Goal: Task Accomplishment & Management: Manage account settings

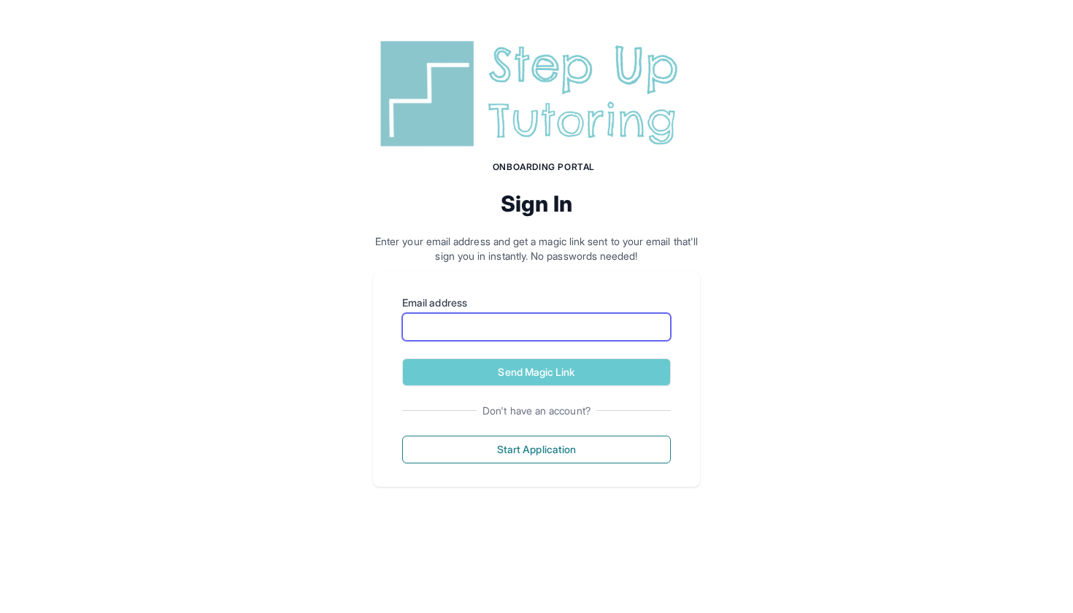
click at [446, 336] on input "Email address" at bounding box center [536, 327] width 269 height 28
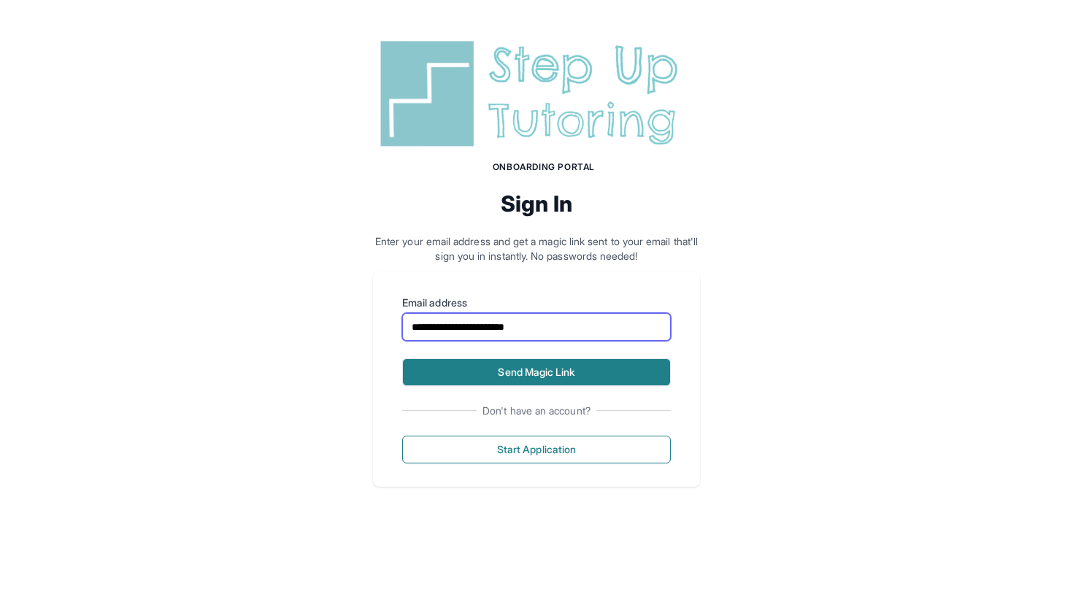
type input "**********"
click at [461, 379] on button "Send Magic Link" at bounding box center [536, 372] width 269 height 28
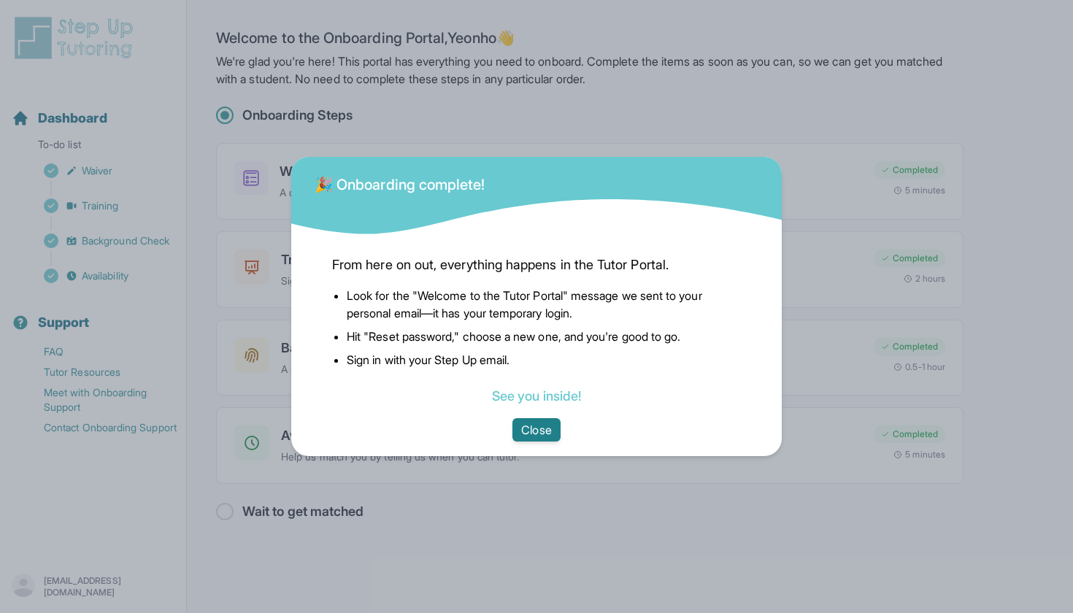
click at [547, 428] on button "Close" at bounding box center [535, 429] width 47 height 23
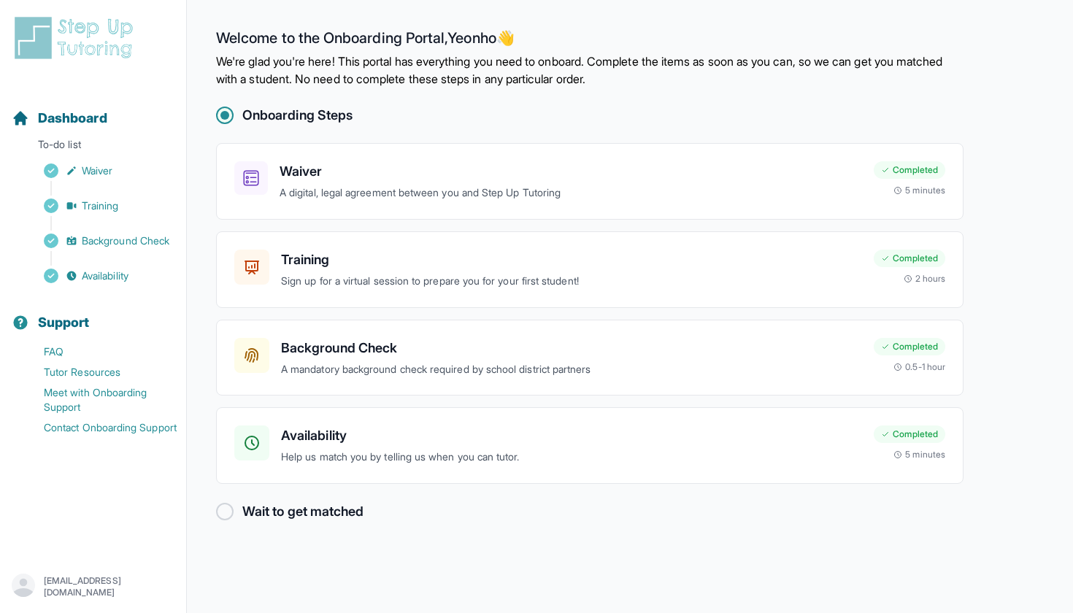
click at [228, 503] on div at bounding box center [225, 512] width 18 height 18
click at [625, 466] on div "Availability Help us match you by telling us when you can tutor. Completed 5 mi…" at bounding box center [589, 445] width 747 height 77
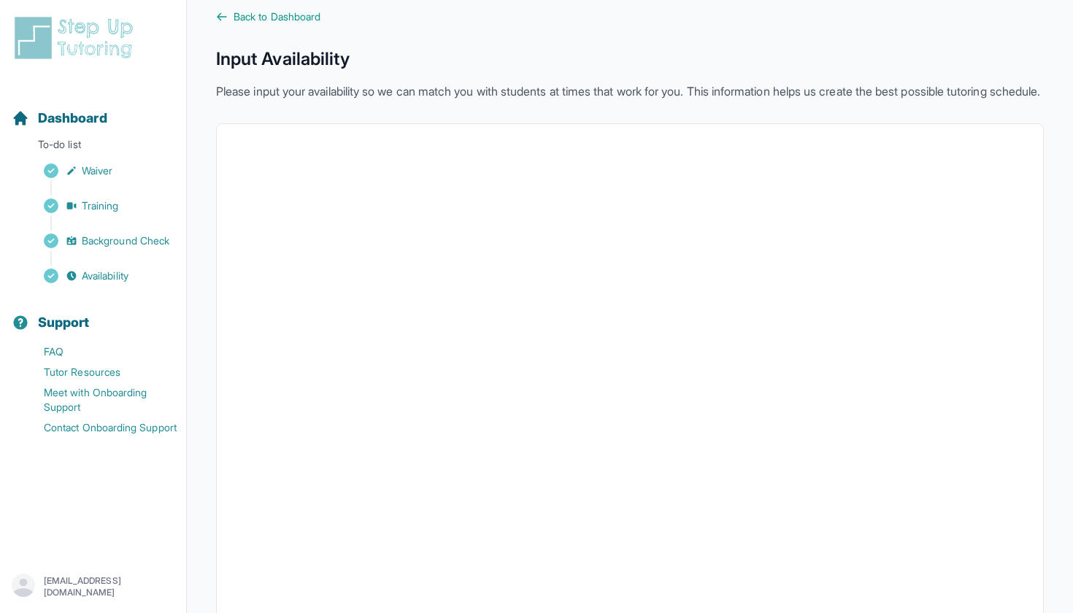
scroll to position [19, 0]
click at [219, 15] on icon at bounding box center [222, 18] width 12 height 12
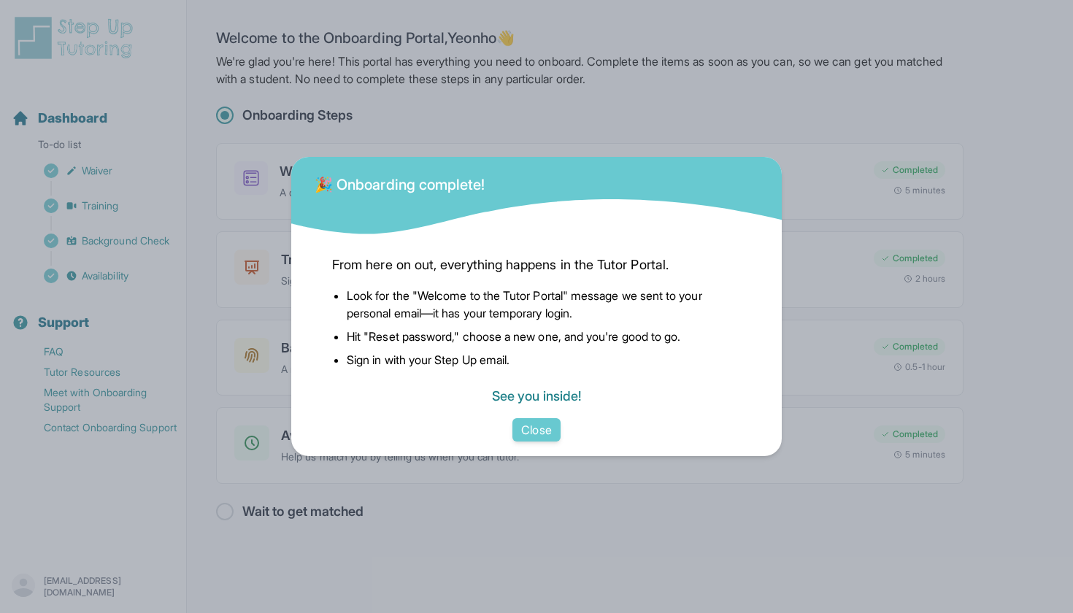
click at [535, 399] on link "See you inside!" at bounding box center [536, 395] width 89 height 15
click at [540, 403] on link "See you inside!" at bounding box center [536, 395] width 89 height 15
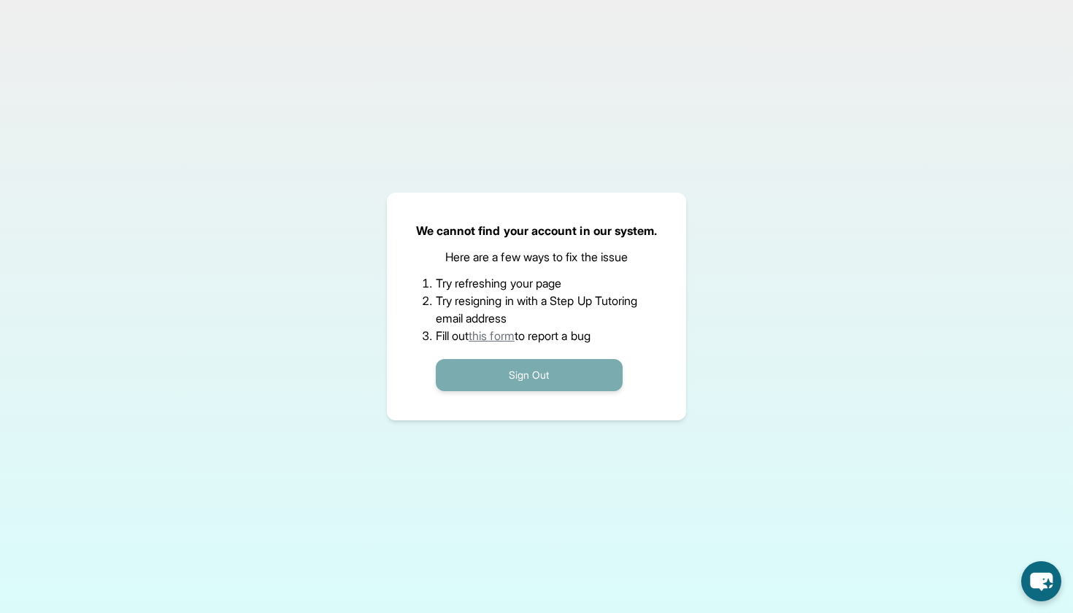
click at [536, 380] on button "Sign Out" at bounding box center [529, 375] width 187 height 32
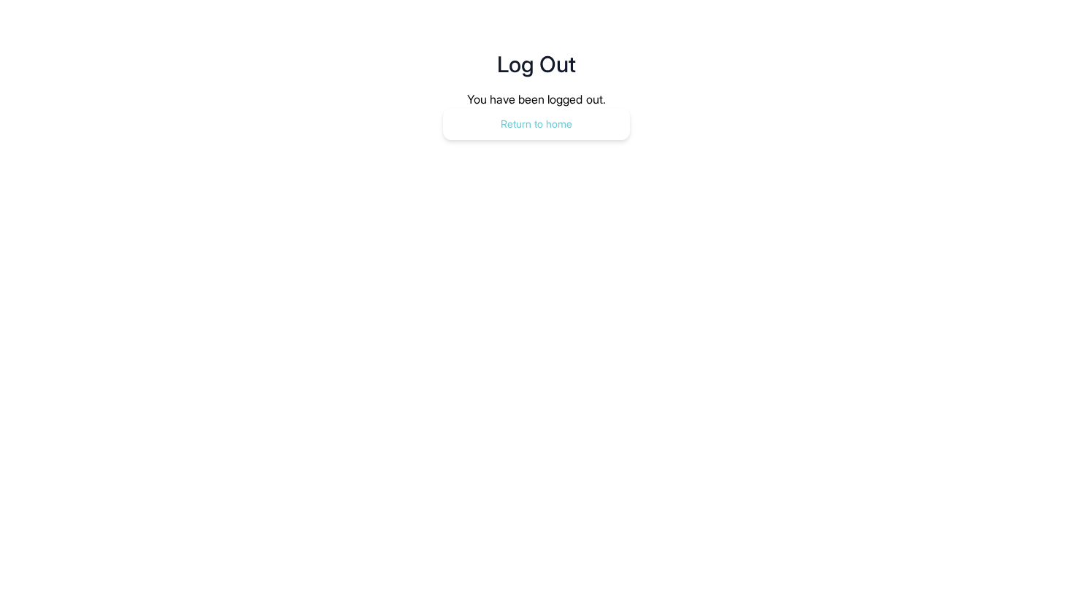
click at [529, 118] on button "Return to home" at bounding box center [536, 124] width 187 height 32
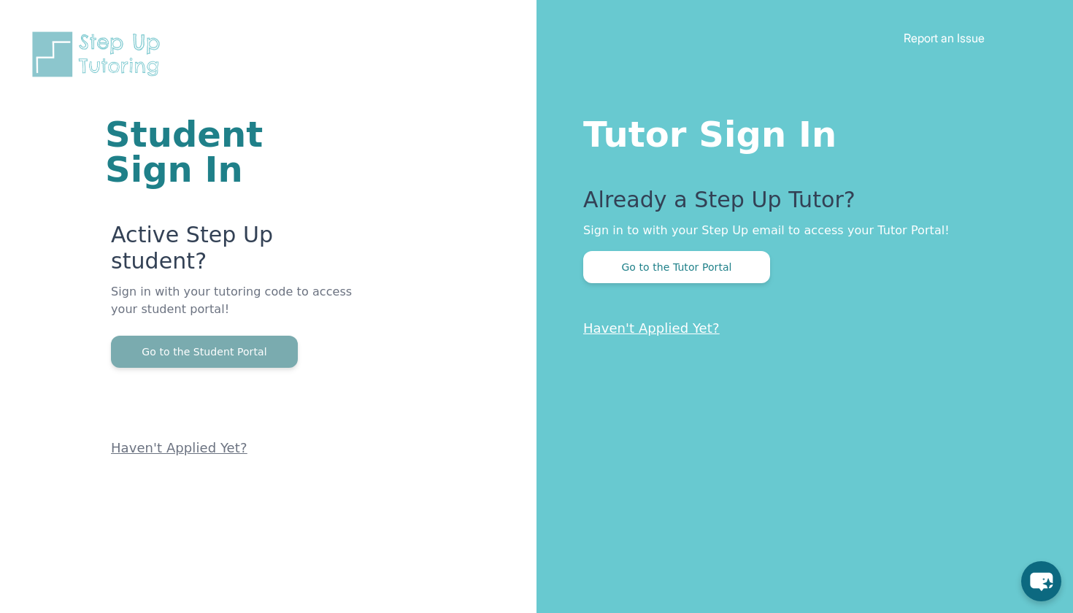
click at [279, 336] on button "Go to the Student Portal" at bounding box center [204, 352] width 187 height 32
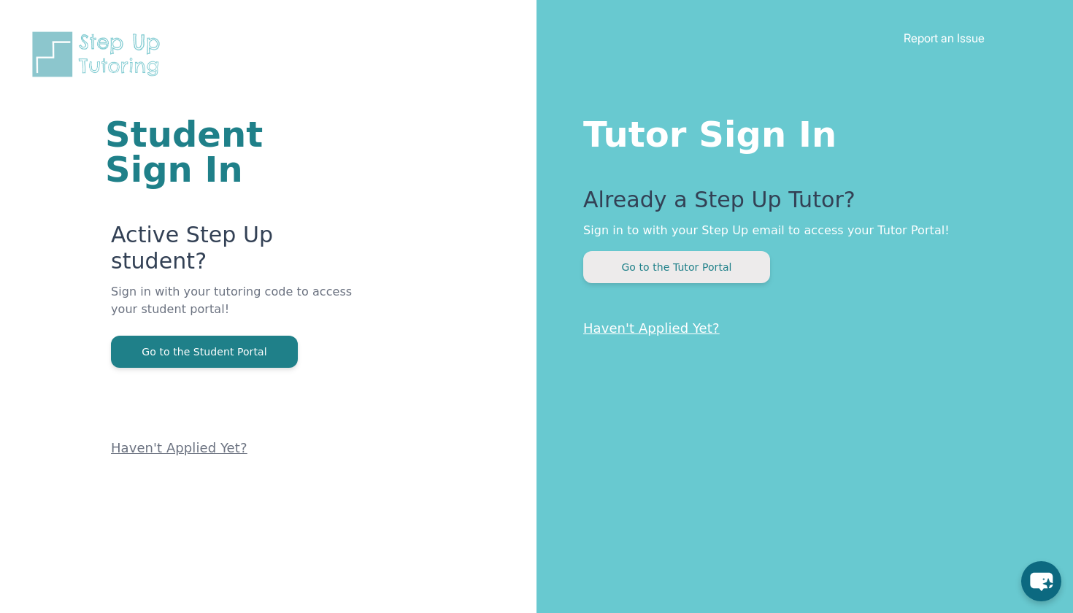
click at [690, 271] on button "Go to the Tutor Portal" at bounding box center [676, 267] width 187 height 32
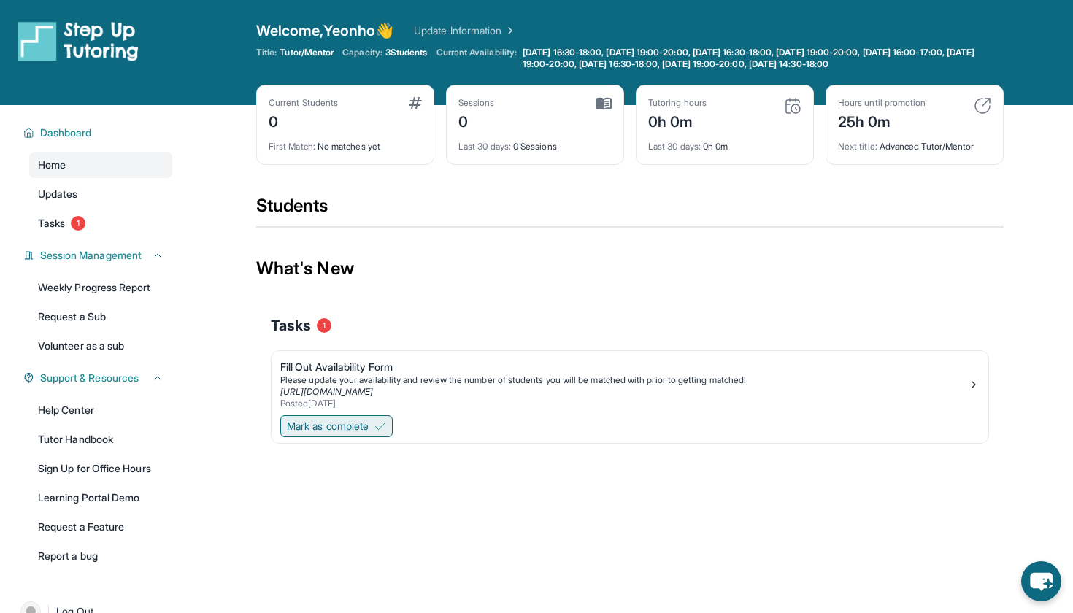
click at [369, 428] on span "Mark as complete" at bounding box center [328, 426] width 82 height 15
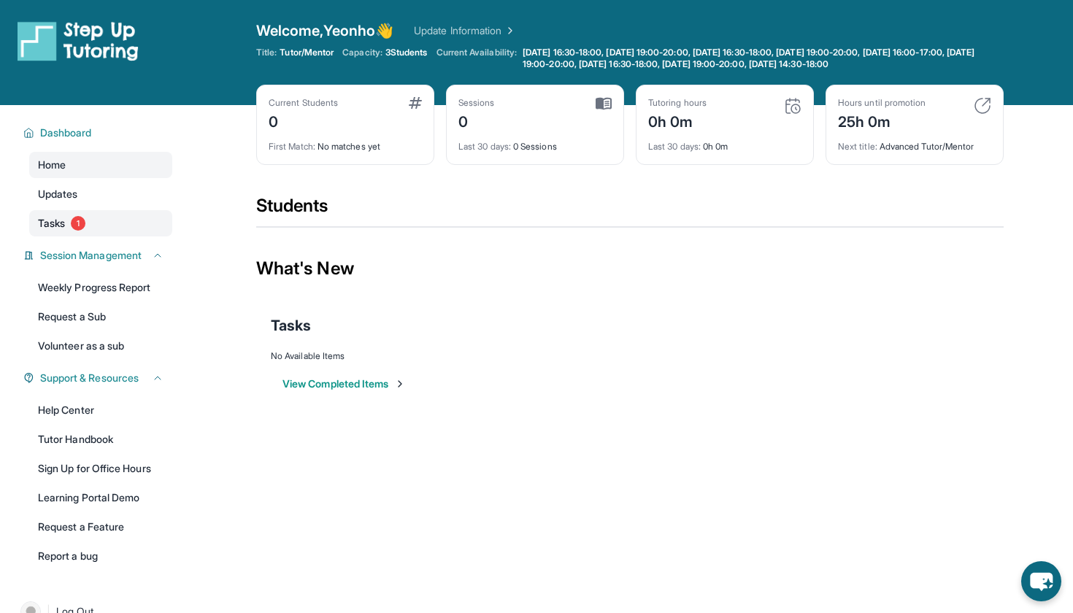
click at [70, 224] on link "Tasks 1" at bounding box center [100, 223] width 143 height 26
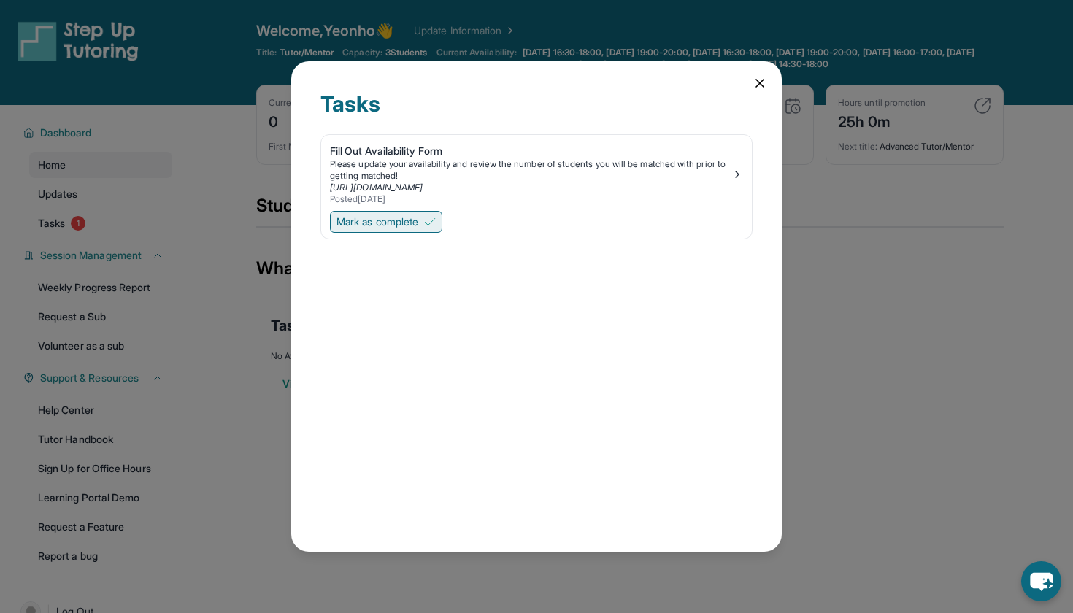
click at [424, 223] on button "Mark as complete" at bounding box center [386, 222] width 112 height 22
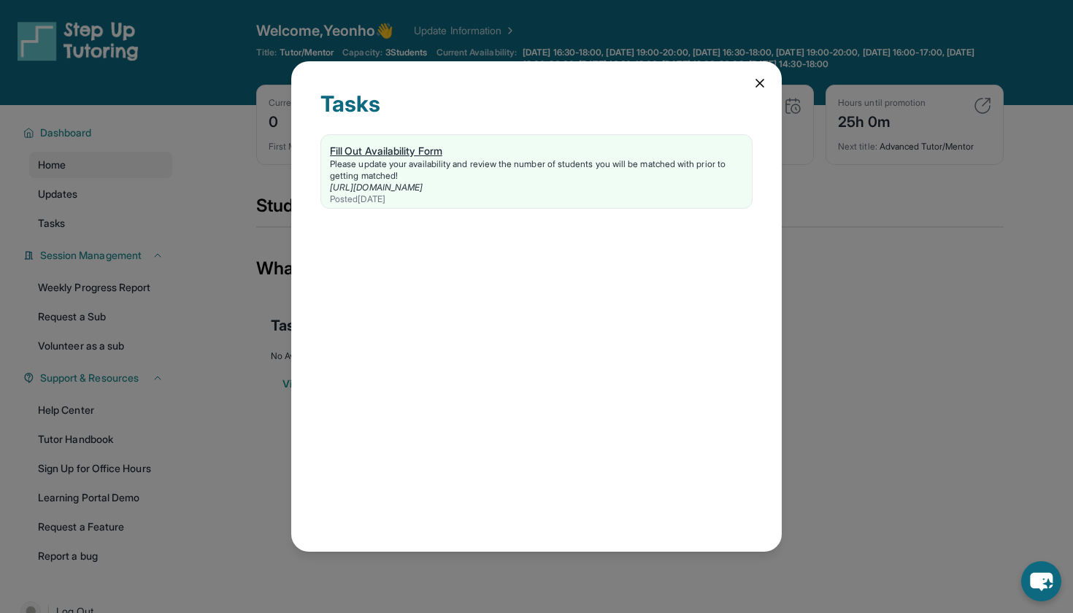
click at [450, 153] on div "Fill Out Availability Form" at bounding box center [536, 151] width 413 height 15
click at [758, 85] on icon at bounding box center [759, 83] width 7 height 7
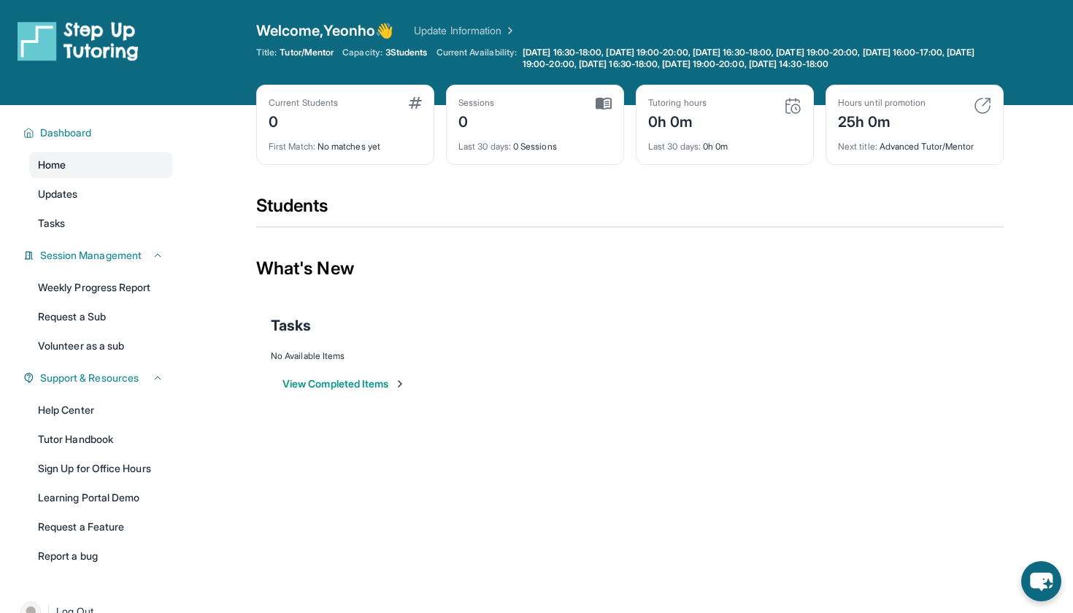
click at [115, 169] on link "Home" at bounding box center [100, 165] width 143 height 26
click at [677, 112] on div "0h 0m" at bounding box center [677, 120] width 58 height 23
click at [787, 106] on img at bounding box center [793, 106] width 18 height 18
click at [797, 110] on img at bounding box center [793, 106] width 18 height 18
click at [877, 115] on div "25h 0m" at bounding box center [882, 120] width 88 height 23
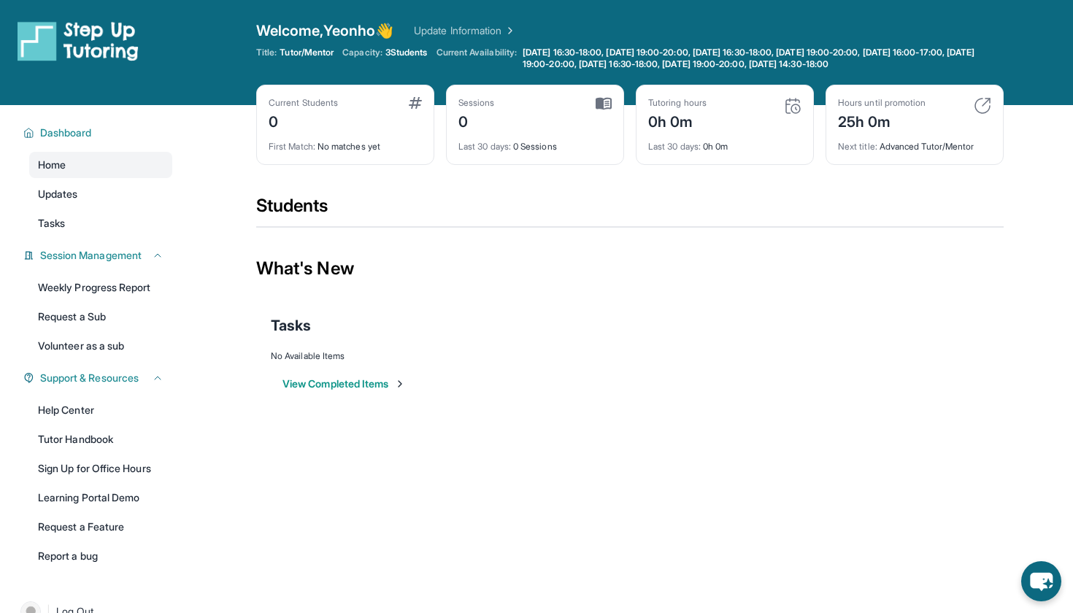
click at [101, 39] on img at bounding box center [78, 40] width 121 height 41
click at [432, 33] on link "Update Information" at bounding box center [465, 30] width 102 height 15
